Goal: Task Accomplishment & Management: Manage account settings

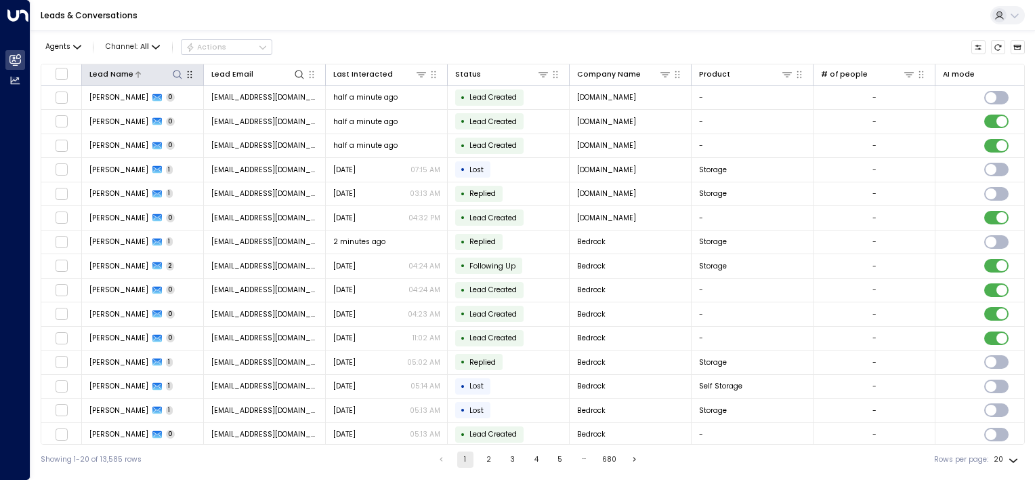
click at [172, 79] on icon at bounding box center [177, 74] width 11 height 11
type input "******"
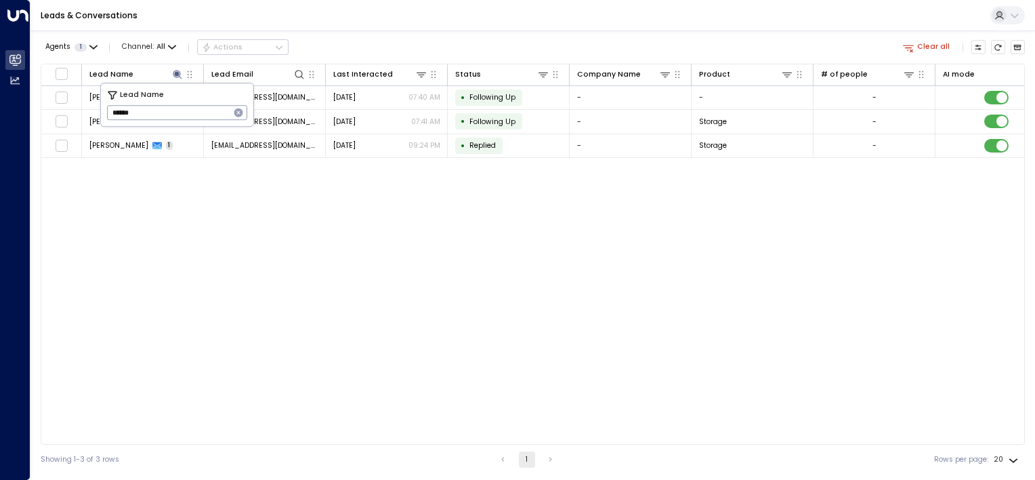
click at [238, 198] on div "Lead Name Lead Email Last Interacted Status Company Name Product # of people AI…" at bounding box center [533, 254] width 984 height 381
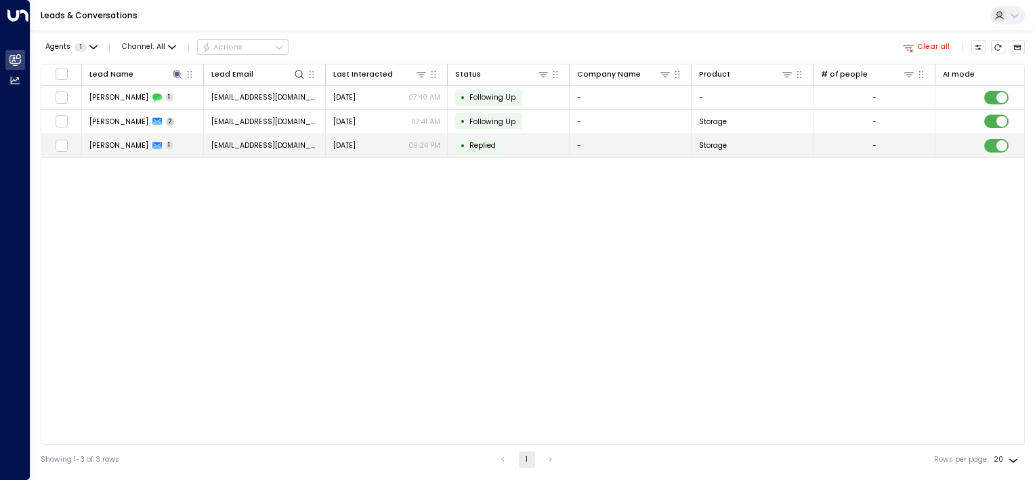
click at [480, 146] on span "Replied" at bounding box center [482, 145] width 26 height 10
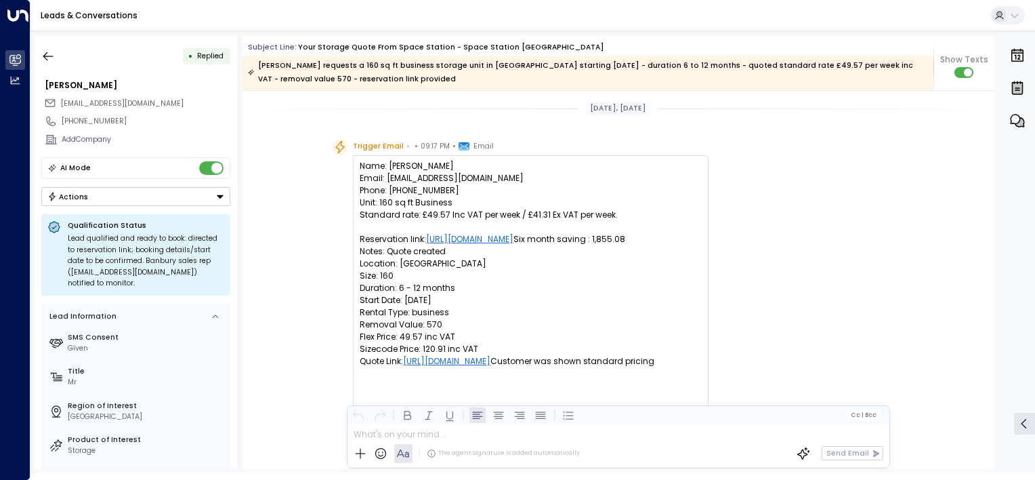
click at [72, 193] on div "Actions" at bounding box center [67, 196] width 41 height 9
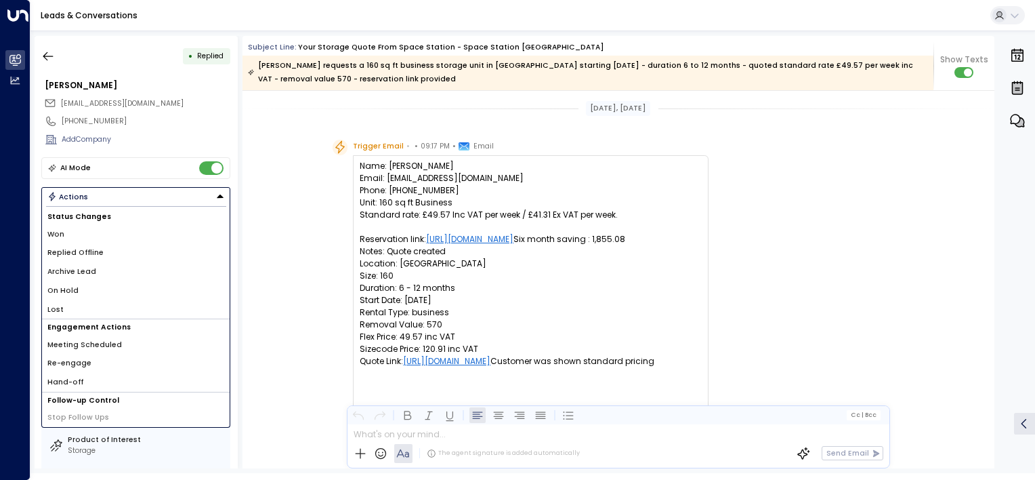
click at [82, 249] on span "Replied Offline" at bounding box center [75, 252] width 56 height 11
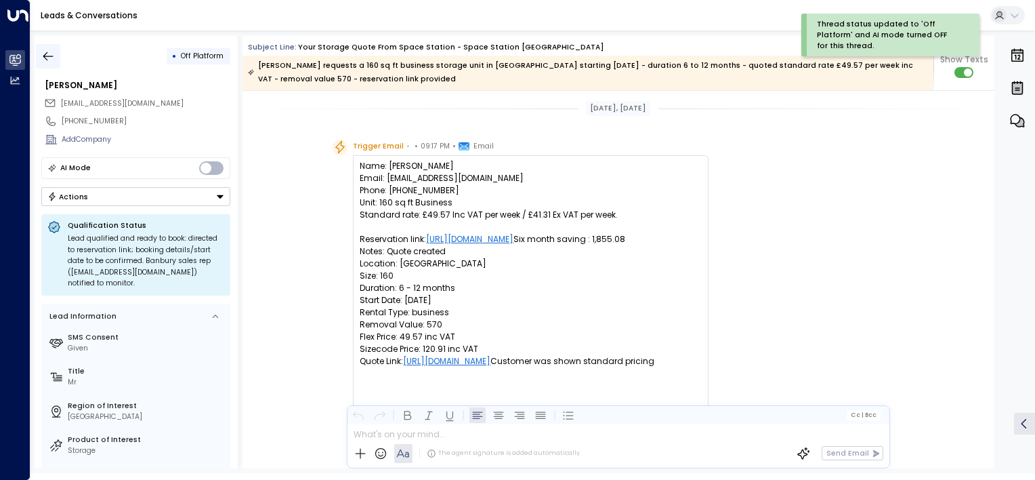
click at [45, 56] on icon "button" at bounding box center [48, 55] width 10 height 9
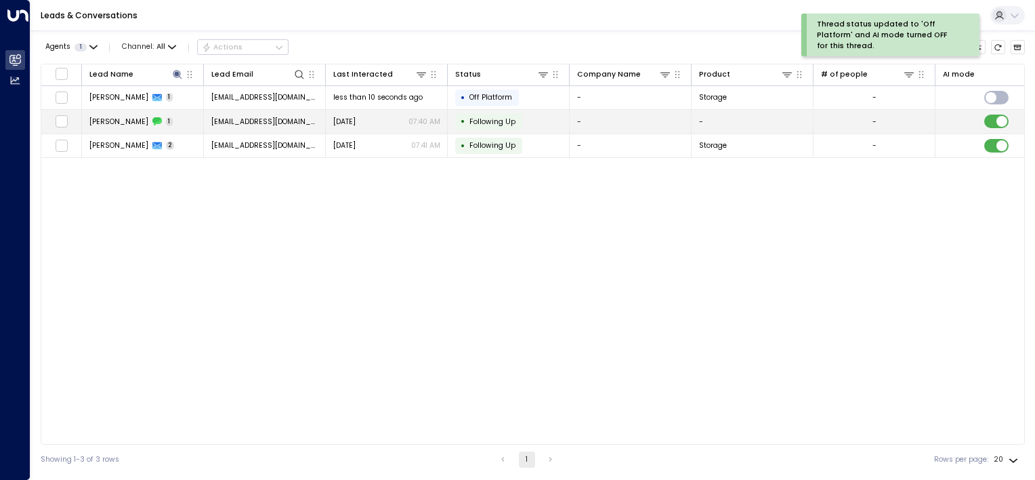
click at [184, 116] on td "[PERSON_NAME] 1" at bounding box center [143, 122] width 122 height 24
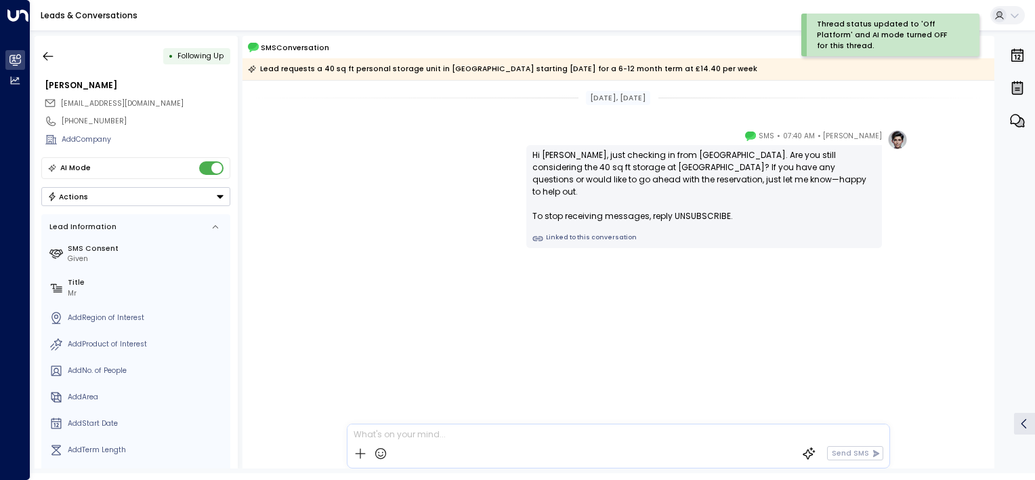
click at [131, 197] on button "Actions" at bounding box center [135, 196] width 189 height 19
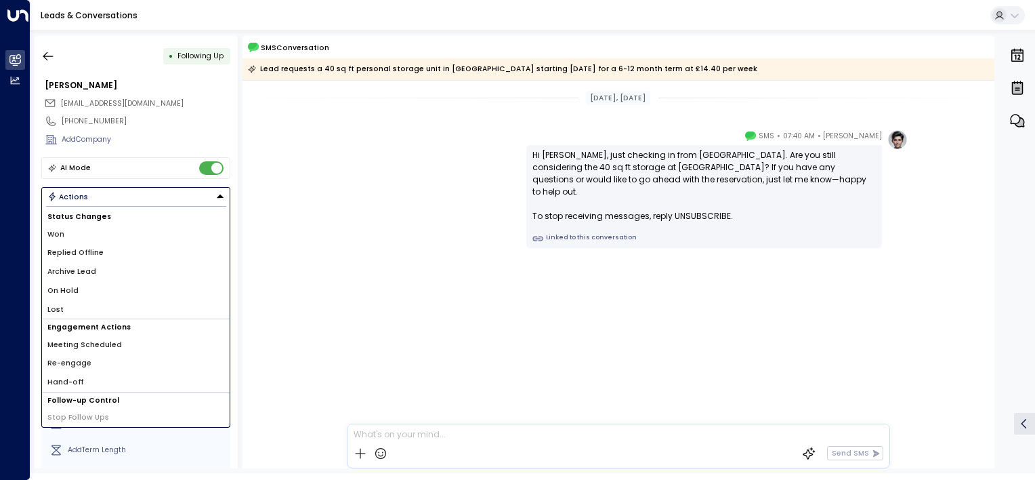
click at [85, 252] on span "Replied Offline" at bounding box center [75, 252] width 56 height 11
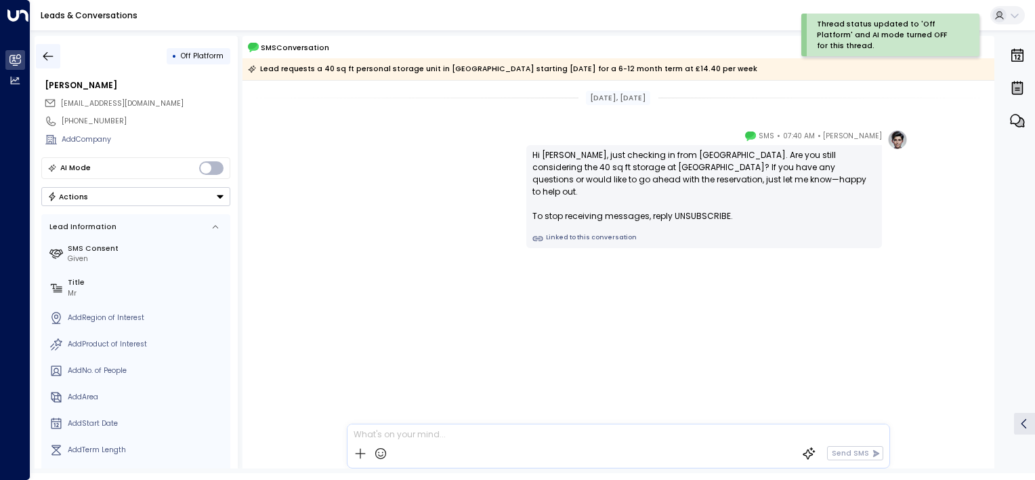
click at [54, 55] on icon "button" at bounding box center [48, 56] width 14 height 14
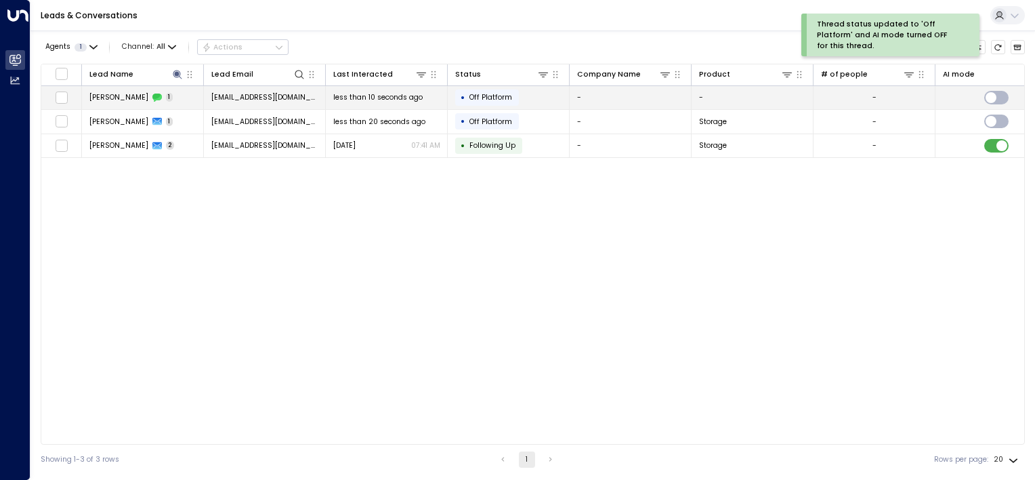
click at [176, 96] on td "[PERSON_NAME] 1" at bounding box center [143, 98] width 122 height 24
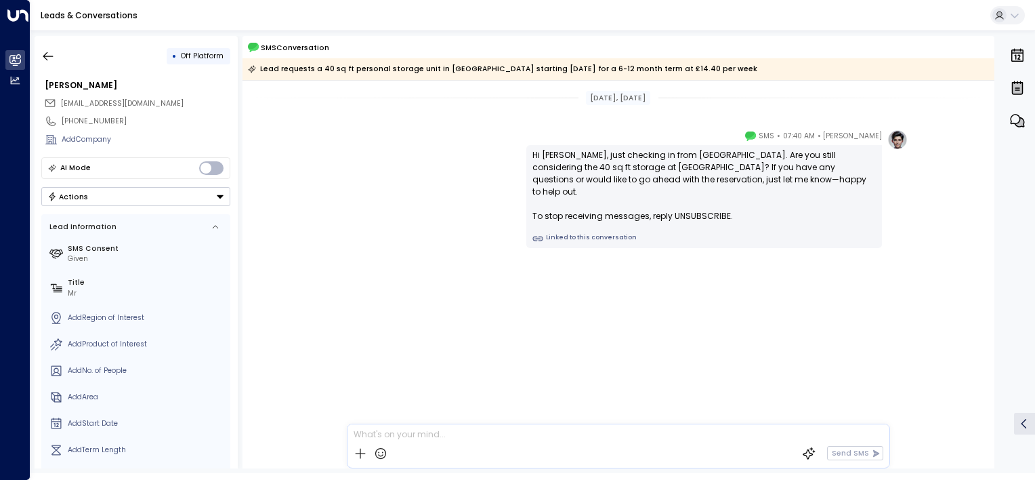
click at [106, 195] on button "Actions" at bounding box center [135, 196] width 189 height 19
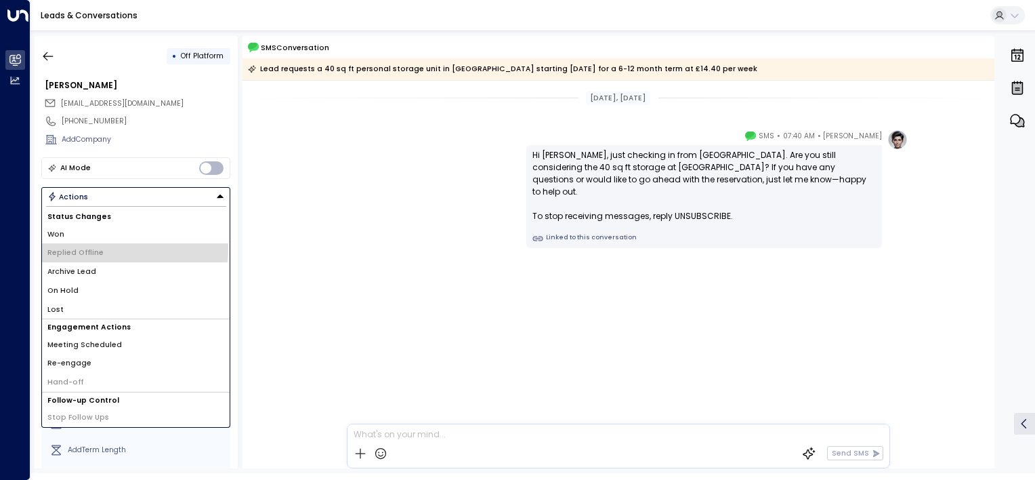
click at [84, 247] on span "Replied Offline" at bounding box center [75, 252] width 56 height 11
click at [39, 57] on button "button" at bounding box center [48, 56] width 24 height 24
